Goal: Transaction & Acquisition: Subscribe to service/newsletter

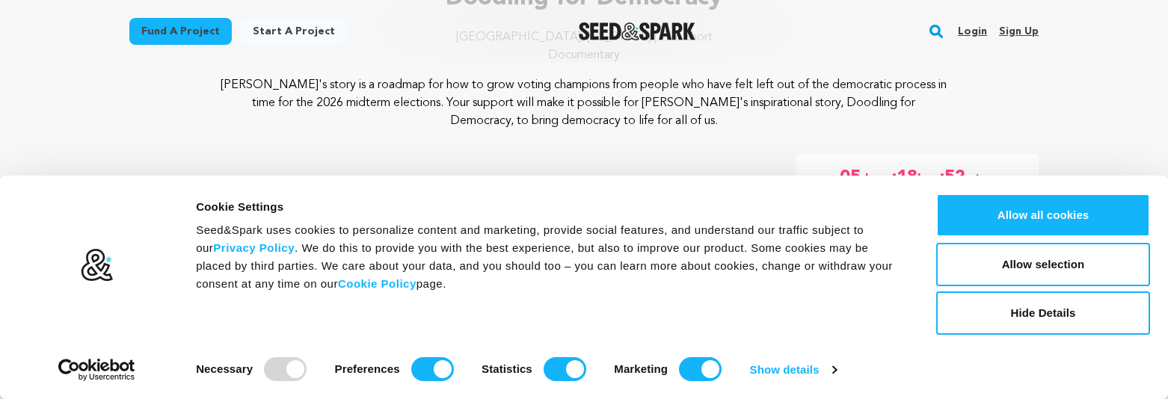
scroll to position [224, 0]
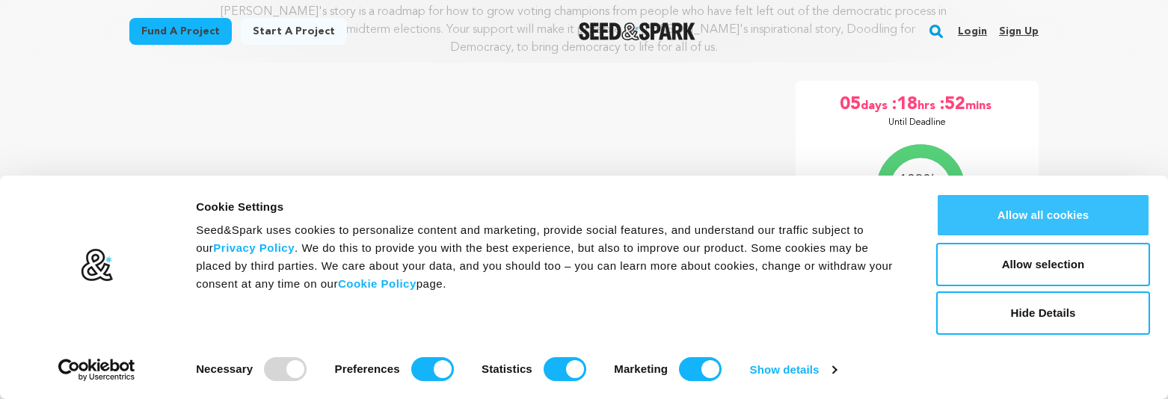
drag, startPoint x: 1025, startPoint y: 199, endPoint x: 1017, endPoint y: 201, distance: 8.5
click at [1023, 203] on button "Allow all cookies" at bounding box center [1044, 215] width 214 height 43
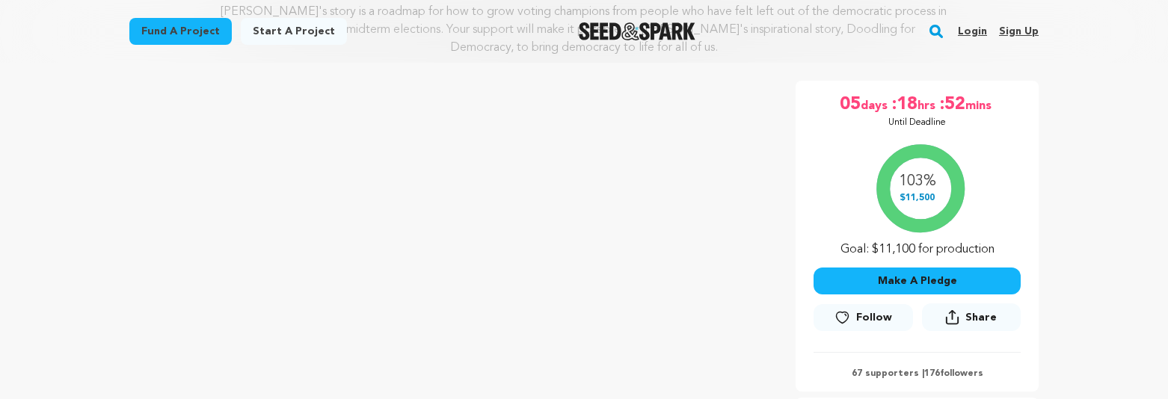
click at [840, 313] on icon at bounding box center [843, 317] width 12 height 11
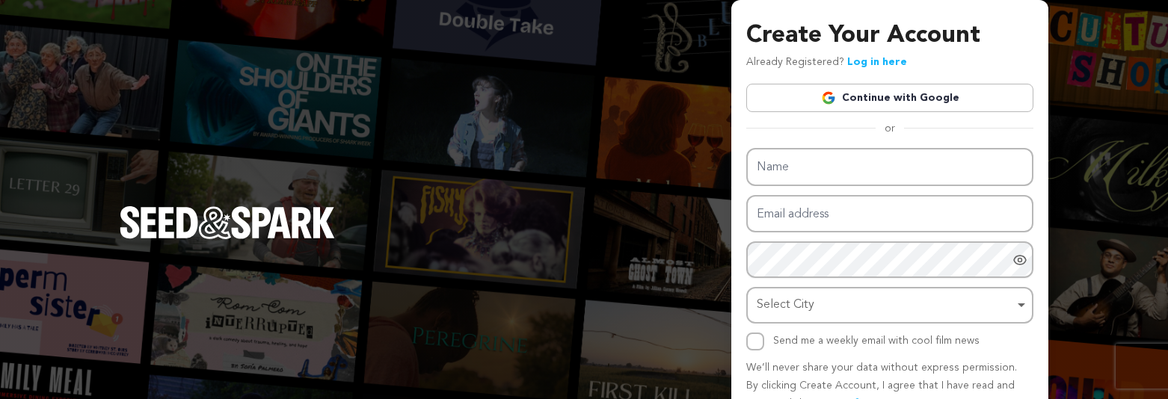
click at [811, 102] on link "Continue with Google" at bounding box center [890, 98] width 287 height 28
